Goal: Navigation & Orientation: Find specific page/section

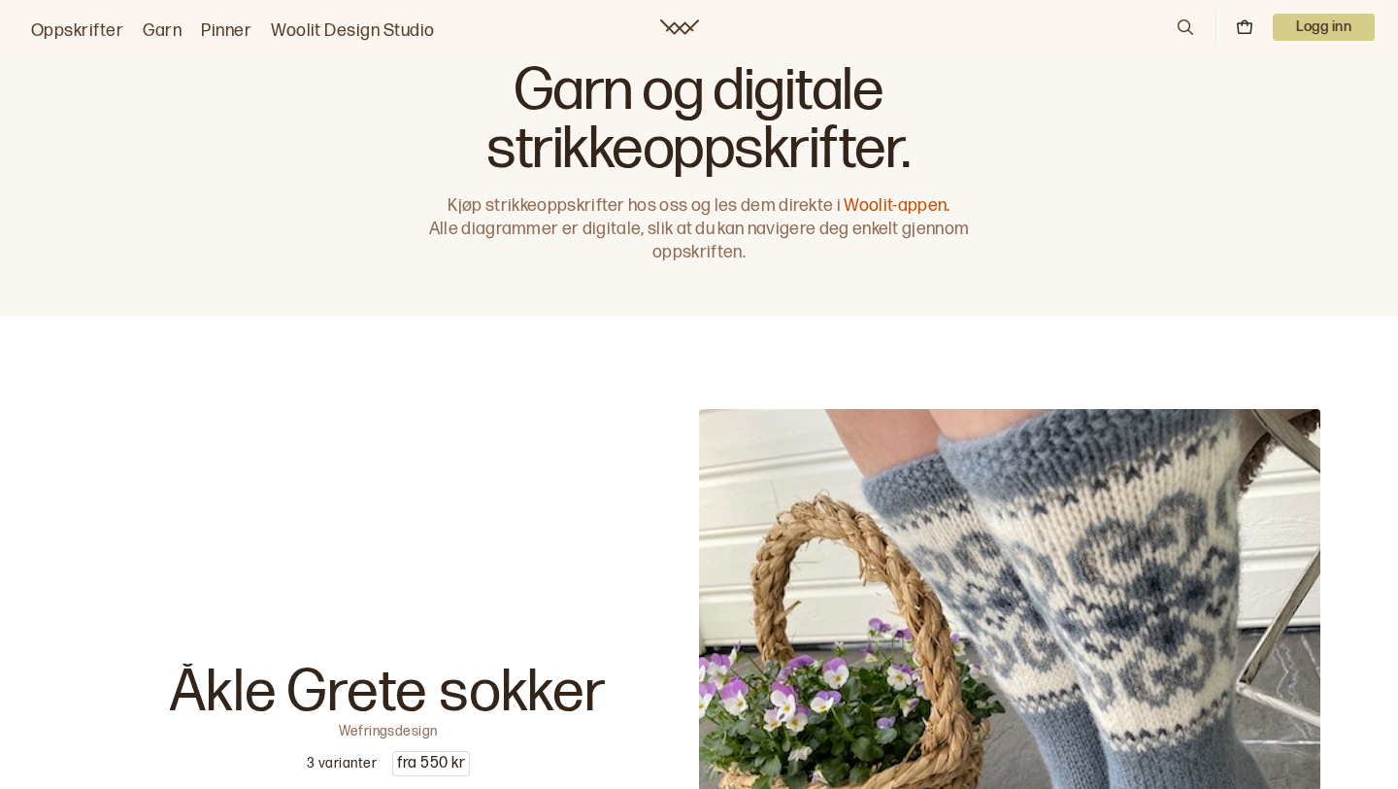
click at [395, 34] on link "Woolit Design Studio" at bounding box center [353, 30] width 164 height 27
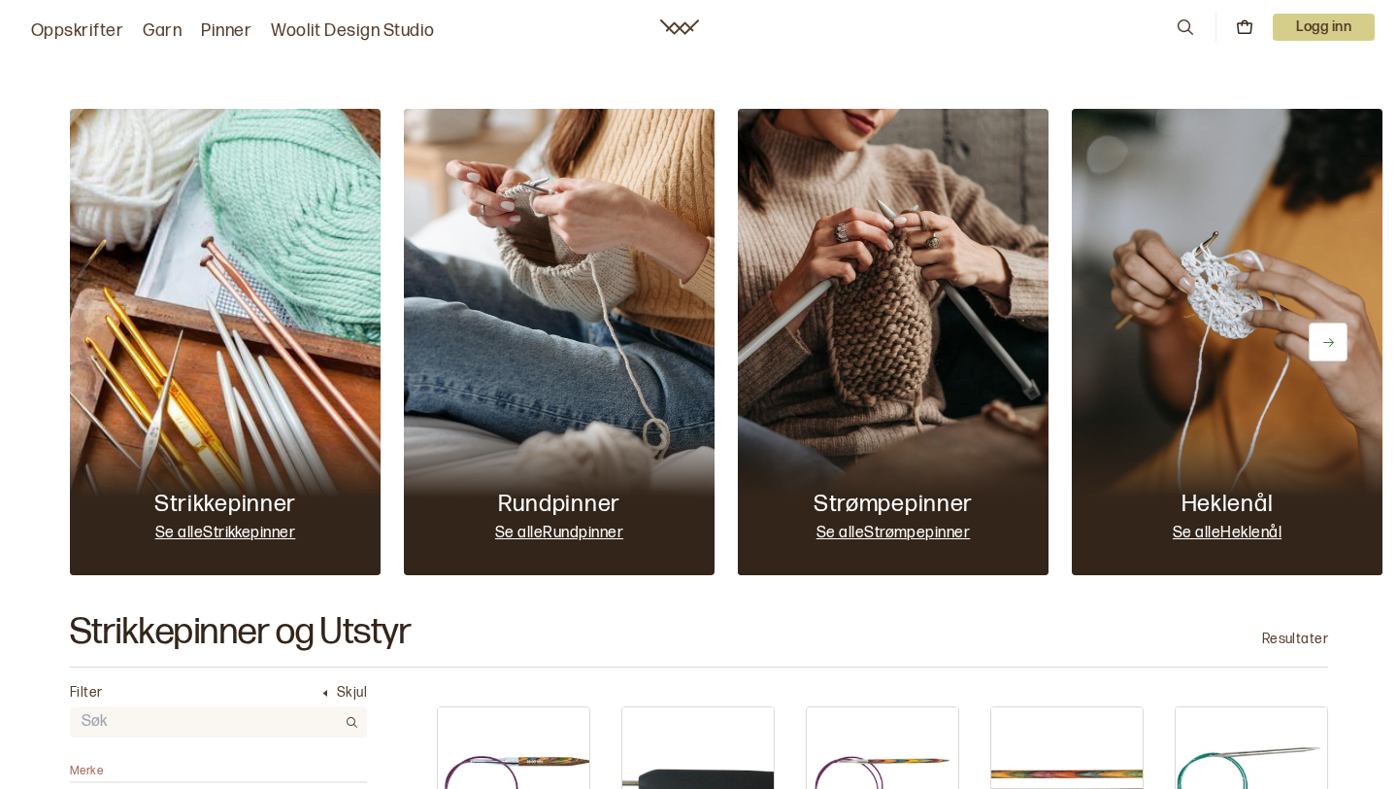
click at [165, 30] on link "Garn" at bounding box center [162, 30] width 39 height 27
